Goal: Information Seeking & Learning: Learn about a topic

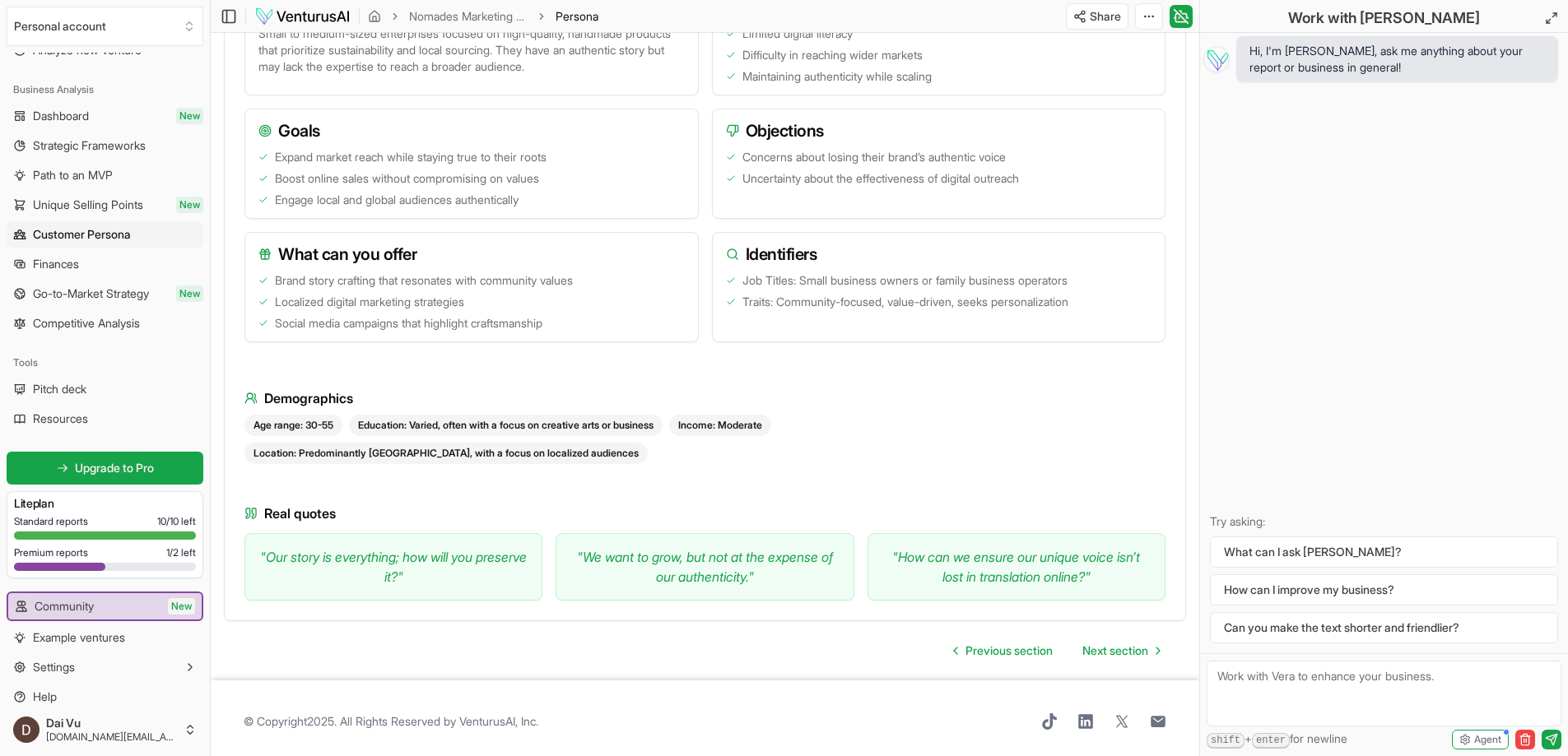
scroll to position [83, 0]
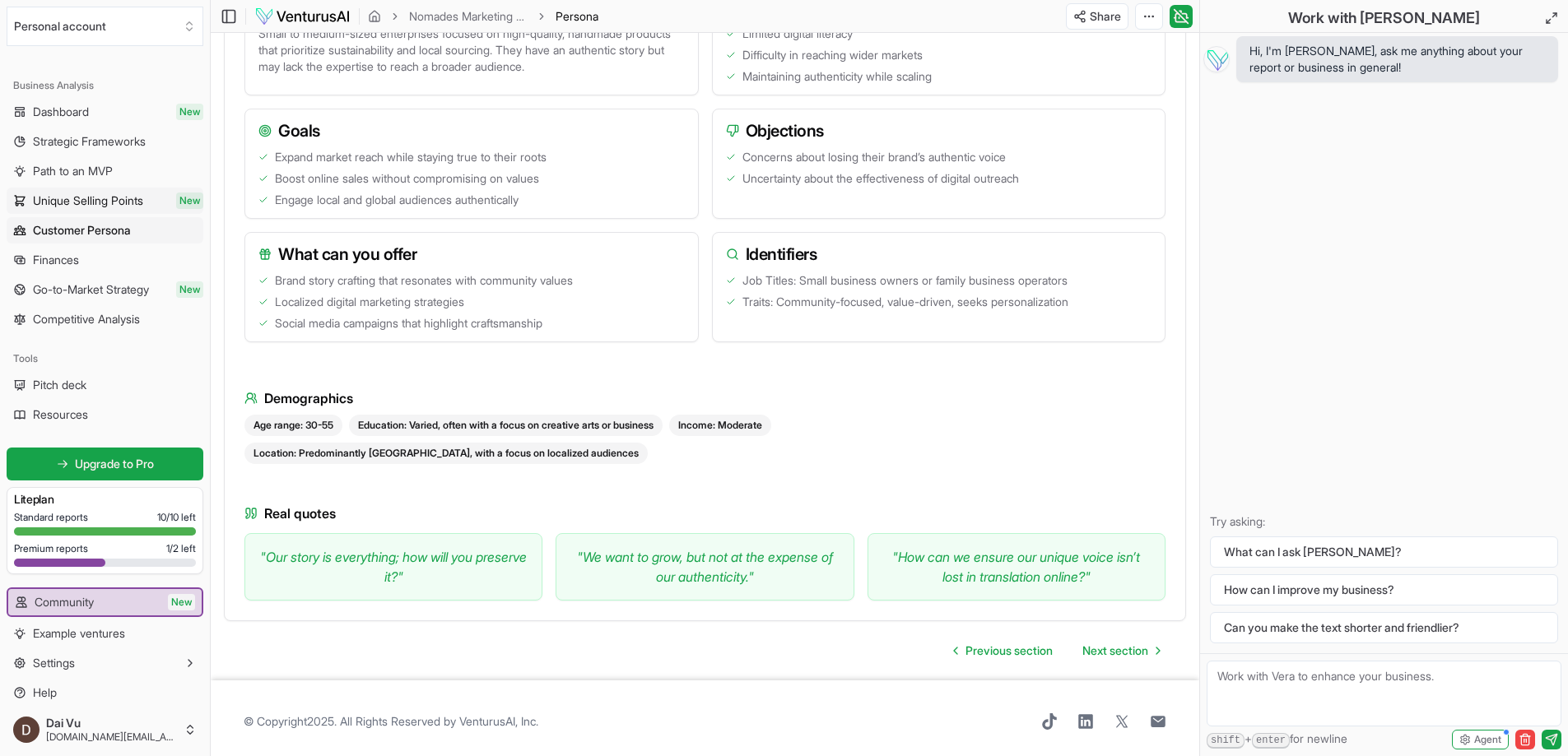
click at [141, 203] on span "Unique Selling Points" at bounding box center [88, 201] width 110 height 17
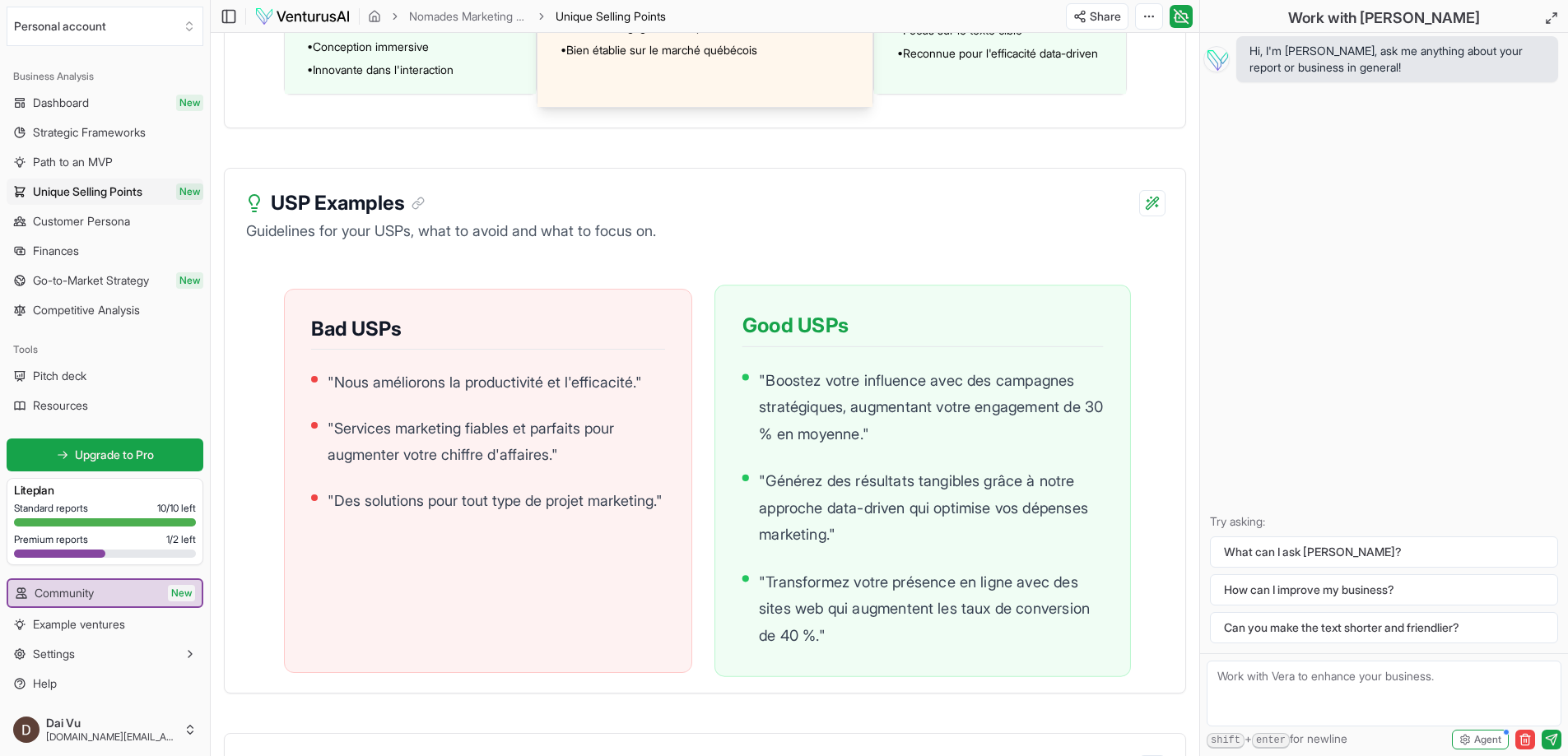
scroll to position [1481, 0]
click at [115, 219] on span "Customer Persona" at bounding box center [81, 221] width 97 height 17
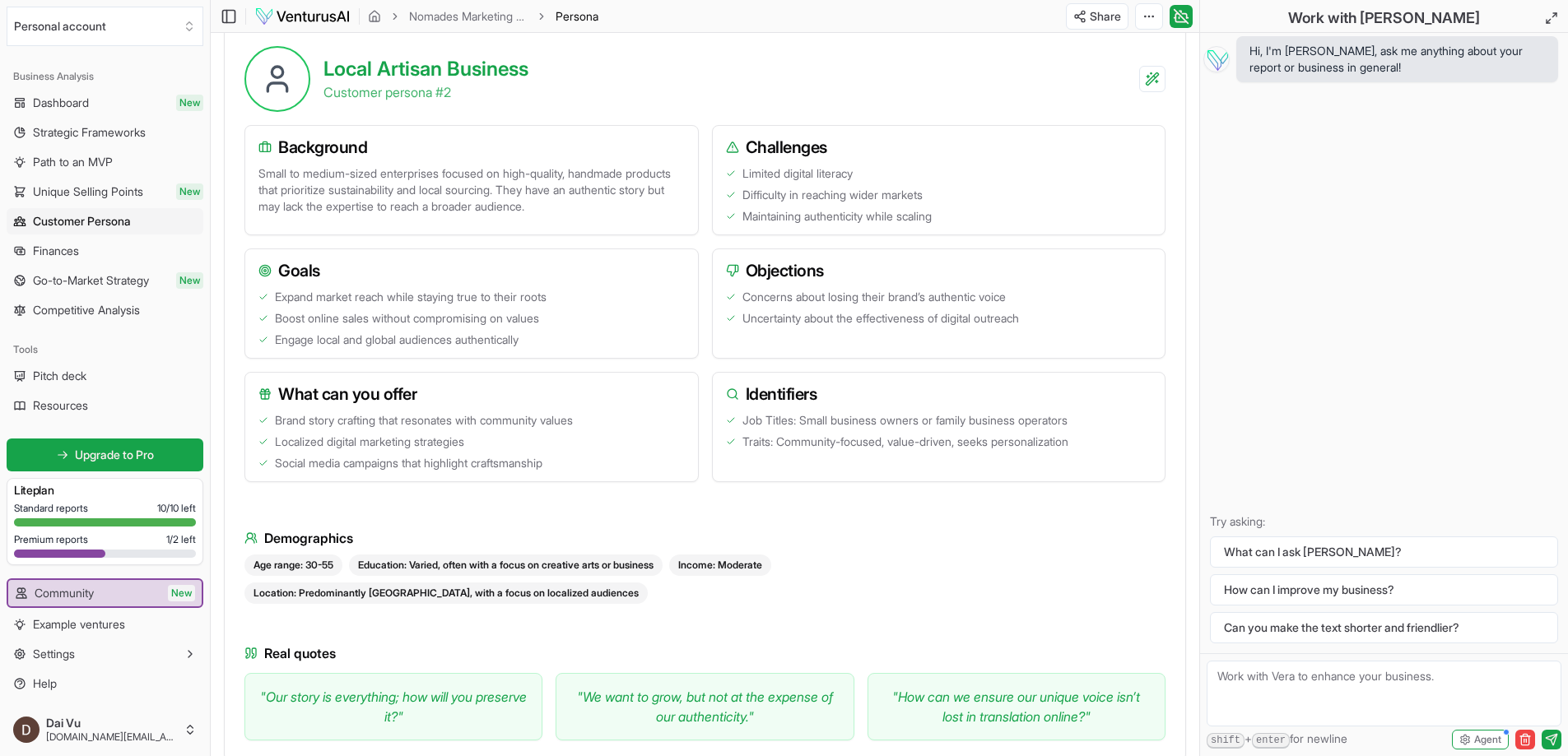
scroll to position [1142, 0]
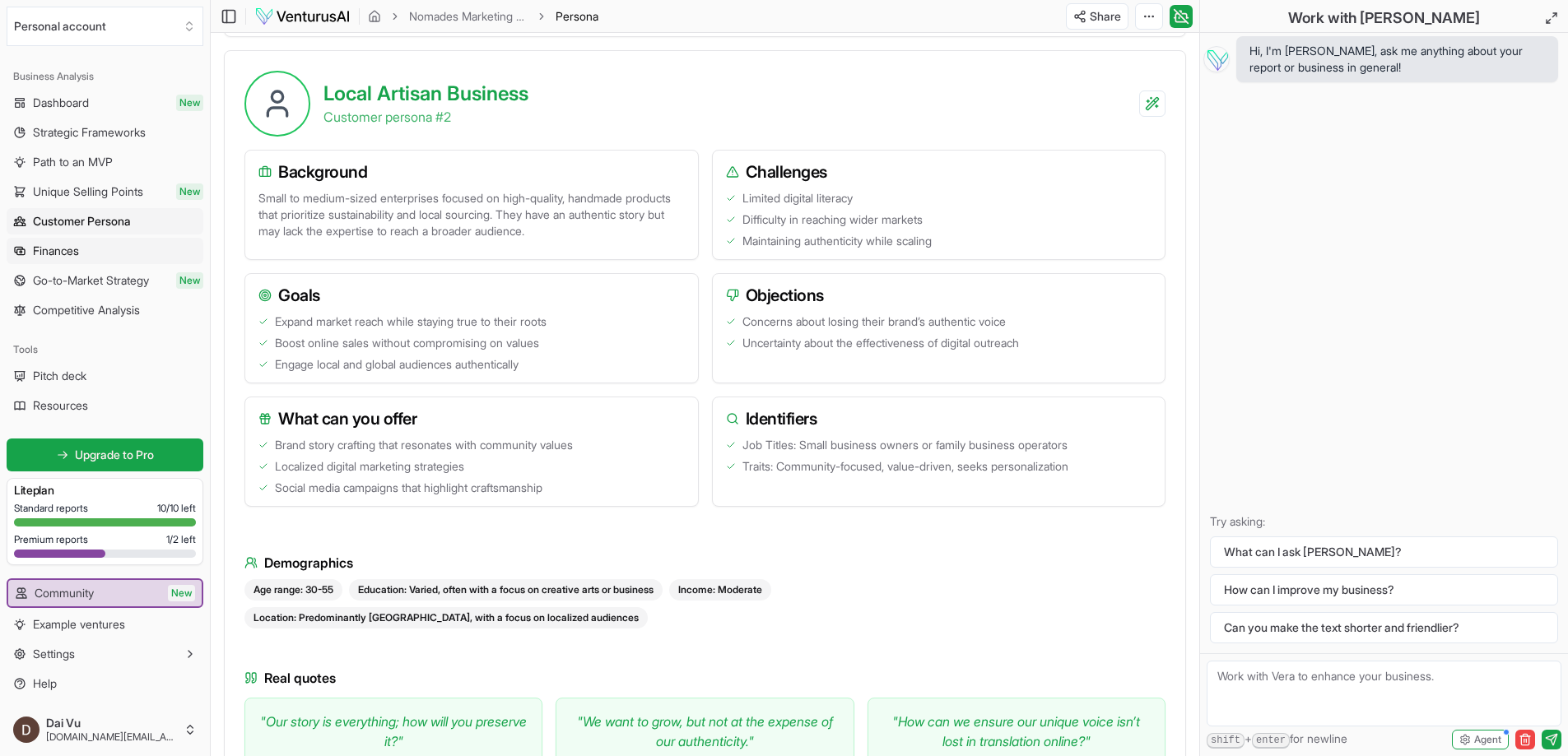
click at [129, 257] on link "Finances" at bounding box center [105, 251] width 197 height 27
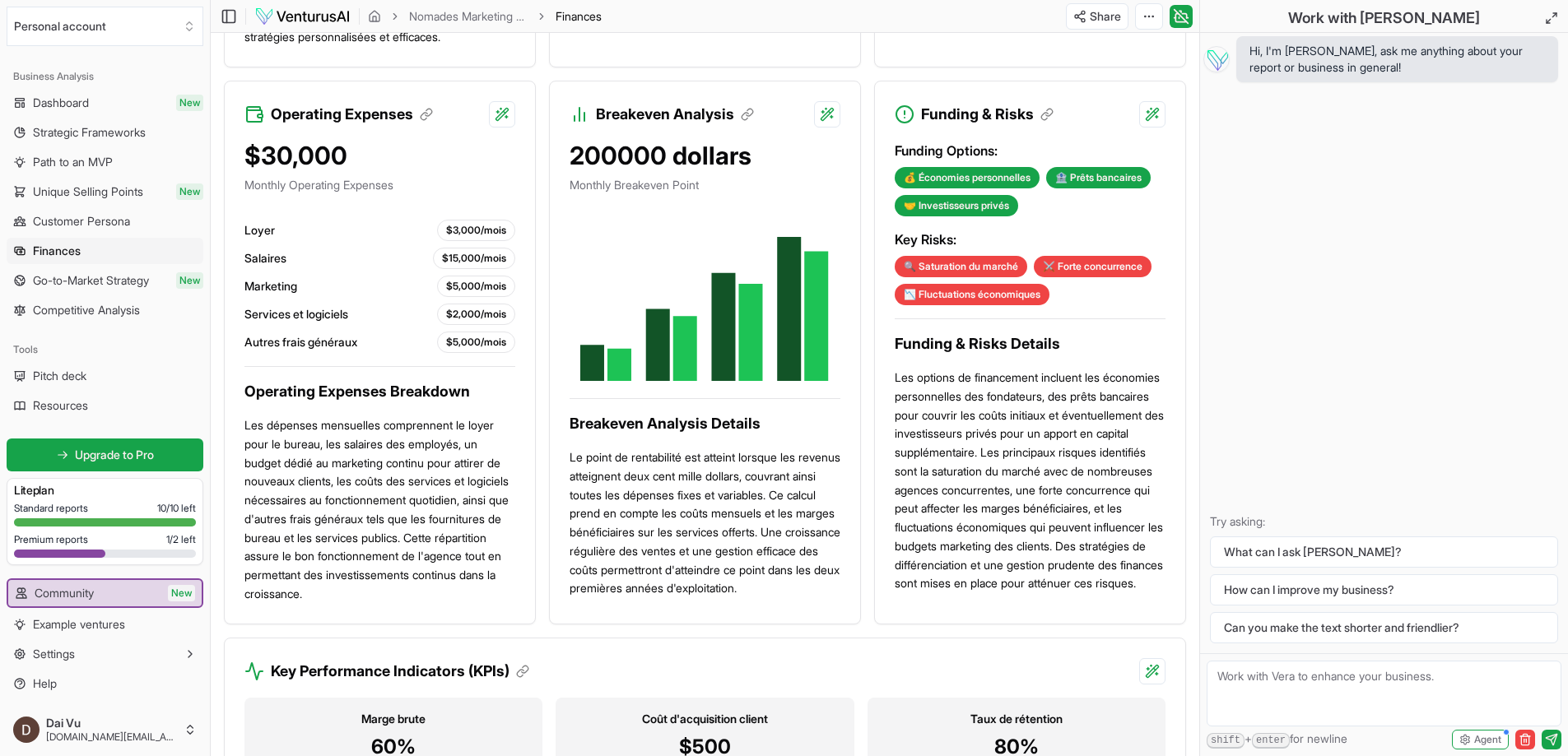
scroll to position [977, 0]
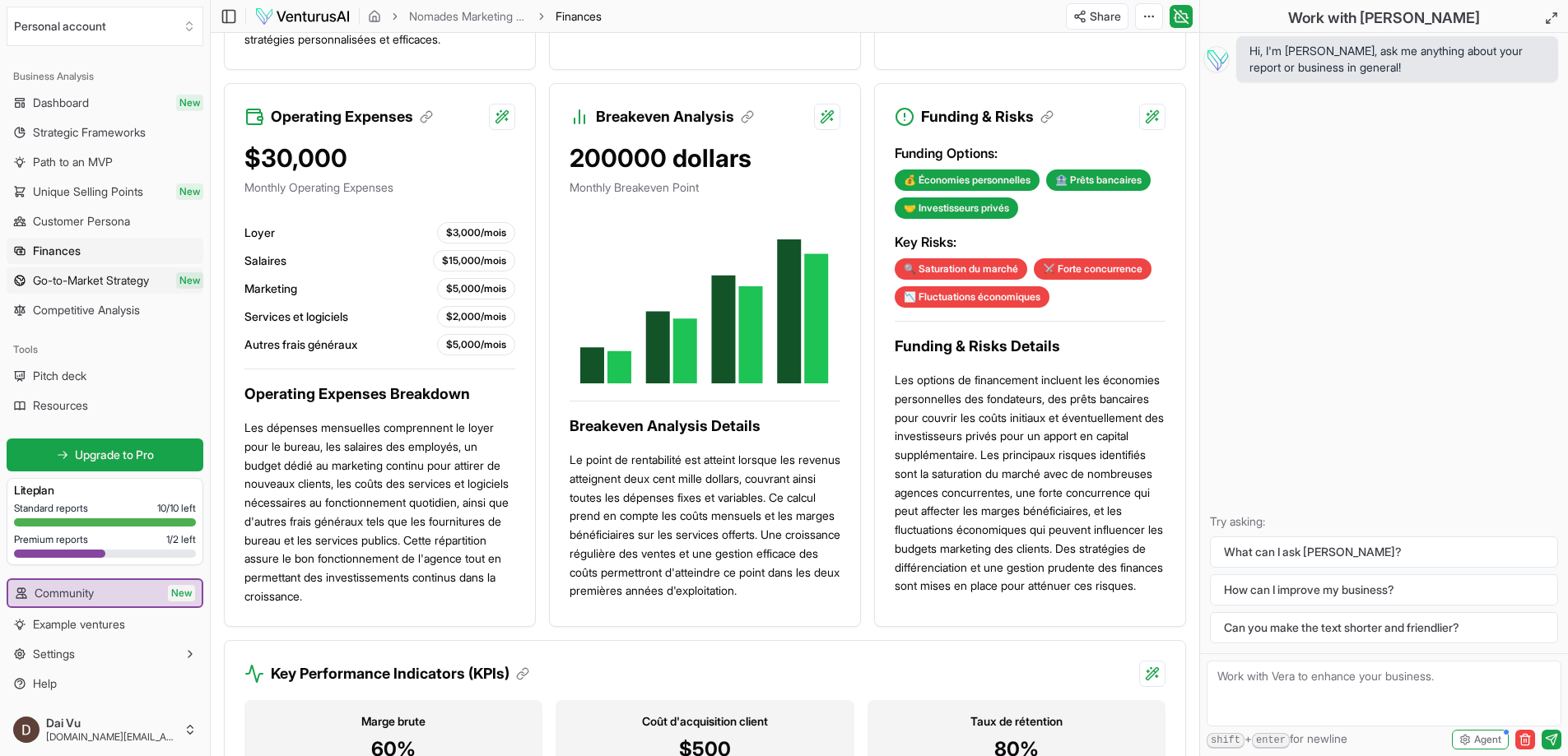
click at [108, 289] on link "Go-to-Market Strategy New" at bounding box center [105, 280] width 197 height 27
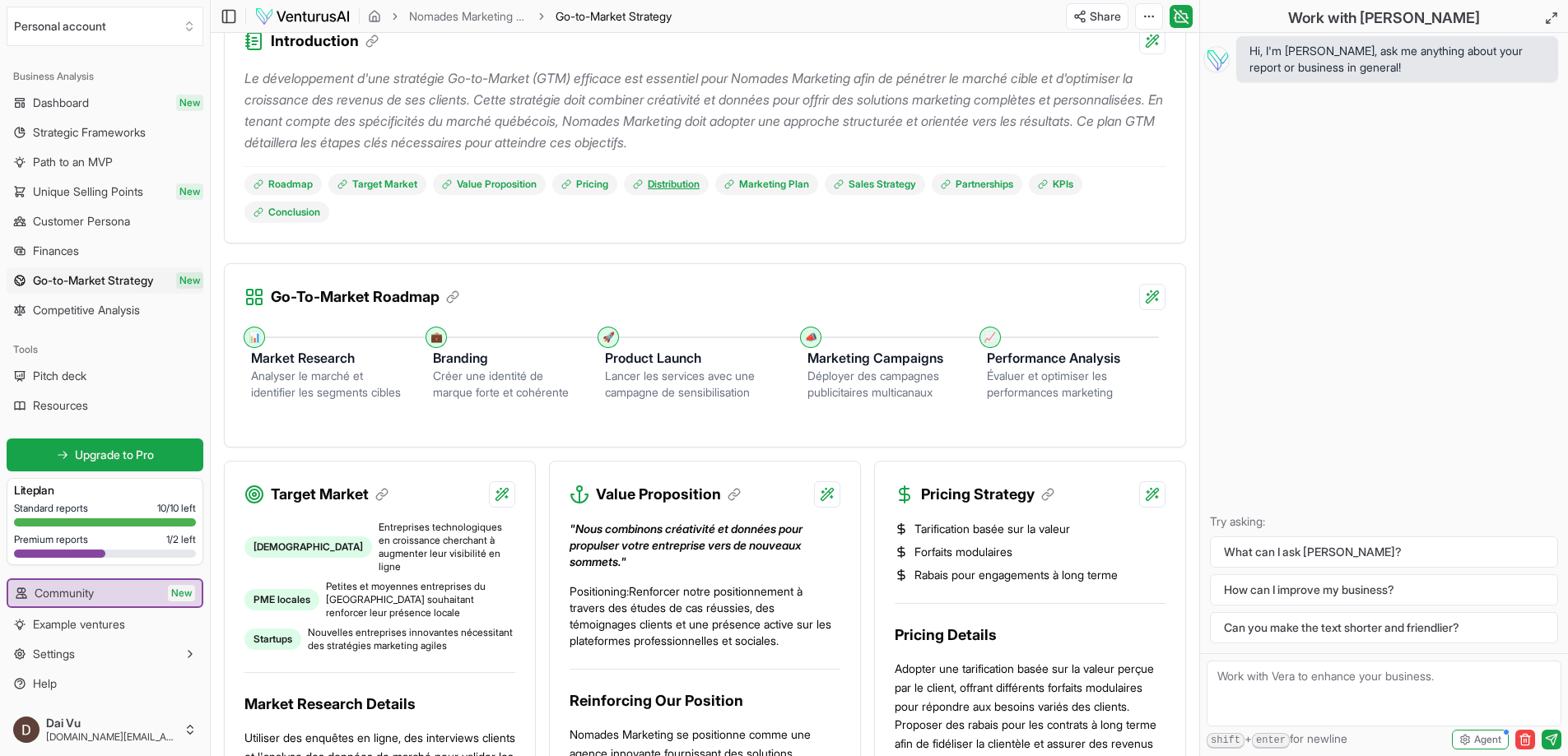
scroll to position [247, 0]
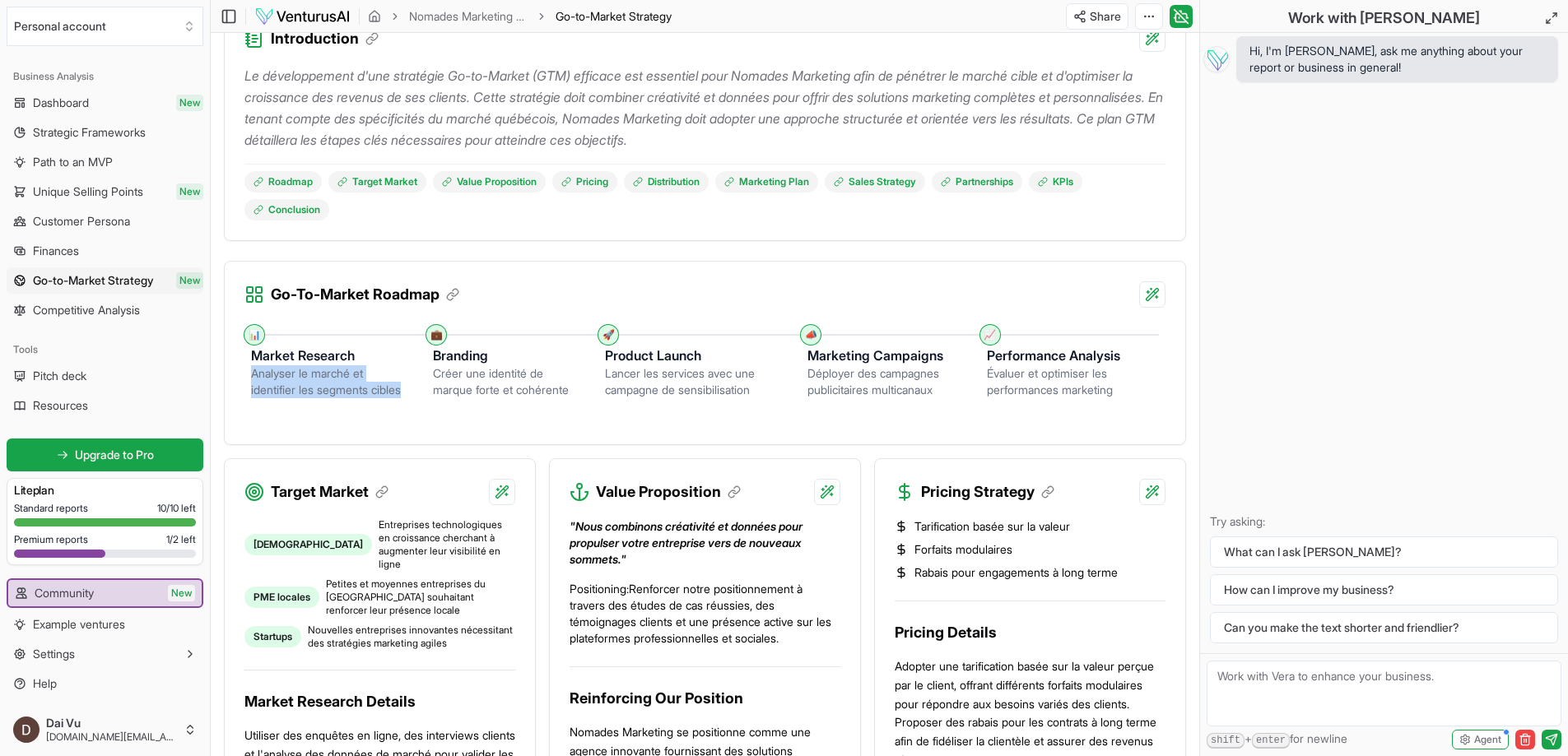
drag, startPoint x: 284, startPoint y: 403, endPoint x: 253, endPoint y: 372, distance: 43.8
click at [253, 372] on div "Analyser le marché et identifier les segments cibles" at bounding box center [329, 380] width 155 height 32
click at [503, 394] on div "Créer une identité de marque forte et cohérente" at bounding box center [506, 380] width 146 height 32
drag, startPoint x: 434, startPoint y: 378, endPoint x: 578, endPoint y: 390, distance: 144.5
click at [578, 390] on div "Branding Créer une identité de marque forte et cohérente" at bounding box center [518, 367] width 172 height 63
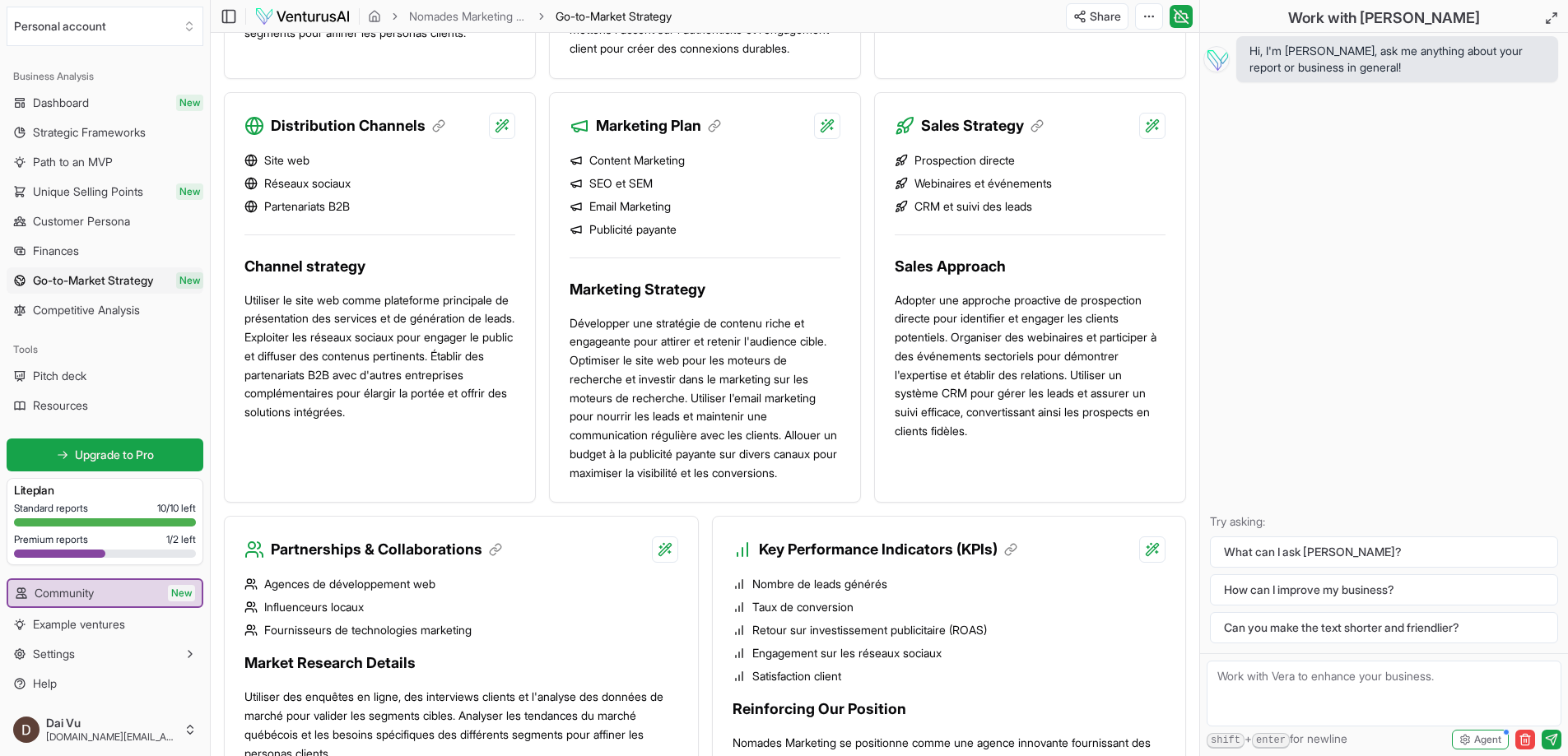
scroll to position [1070, 0]
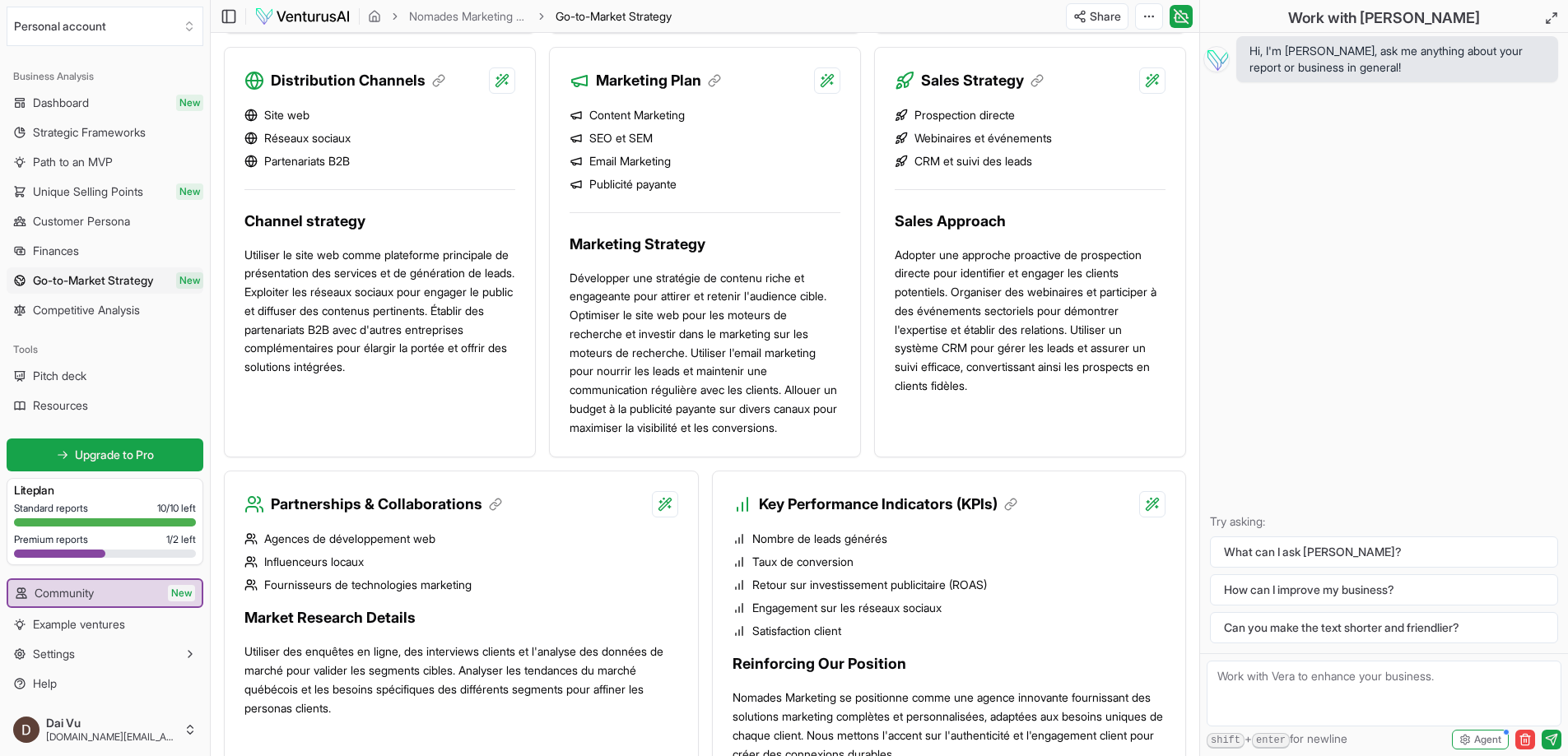
click at [1074, 458] on div "Sales Strategy Prospection directe Webinaires et événements CRM et suivi des le…" at bounding box center [1029, 253] width 312 height 411
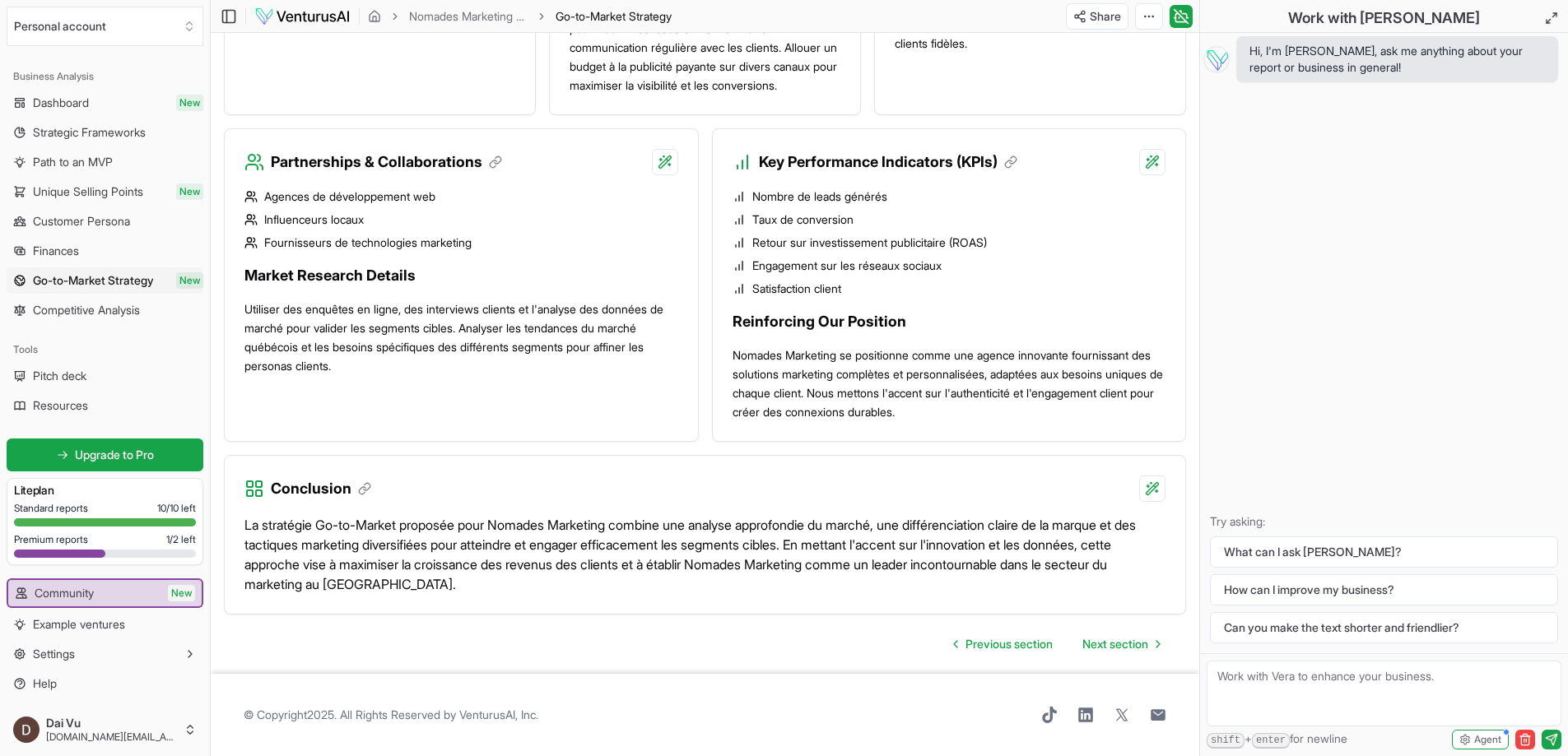
scroll to position [1466, 0]
click at [149, 309] on link "Competitive Analysis" at bounding box center [105, 310] width 197 height 27
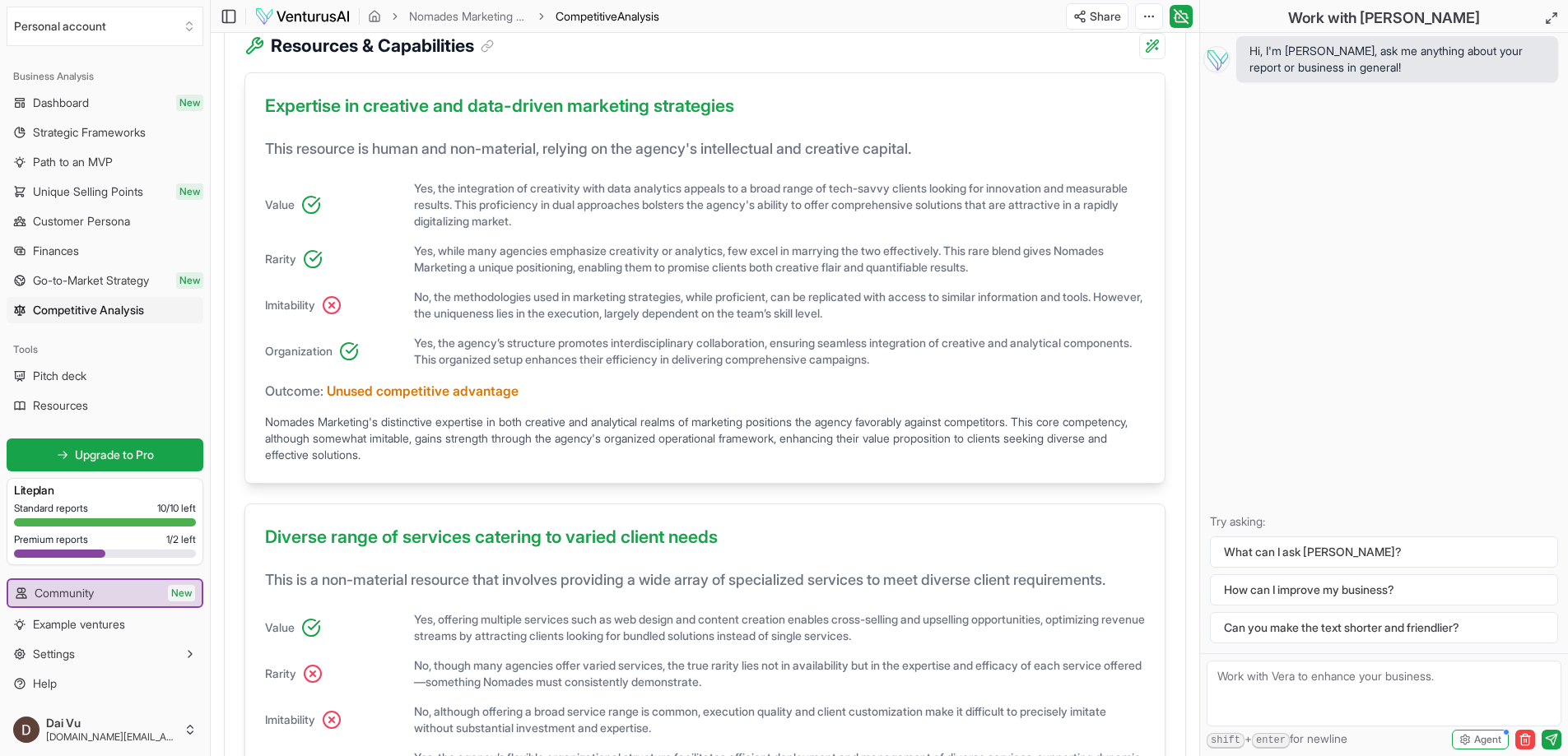
scroll to position [576, 0]
